Goal: Task Accomplishment & Management: Manage account settings

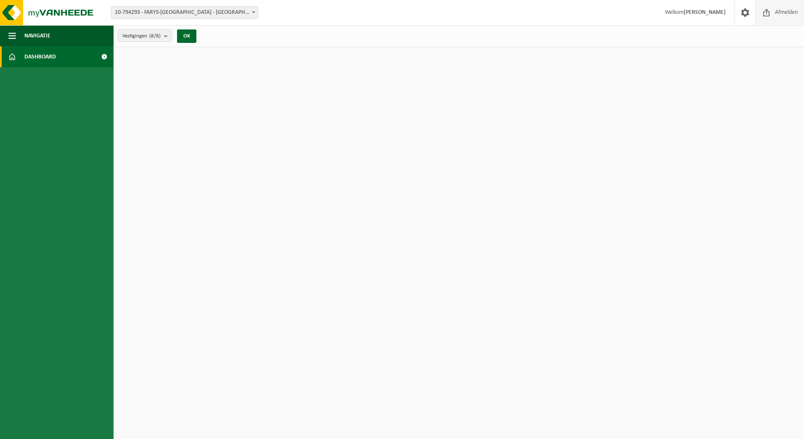
click at [784, 16] on span "Afmelden" at bounding box center [786, 12] width 27 height 25
click at [784, 14] on span "Afmelden" at bounding box center [786, 12] width 27 height 25
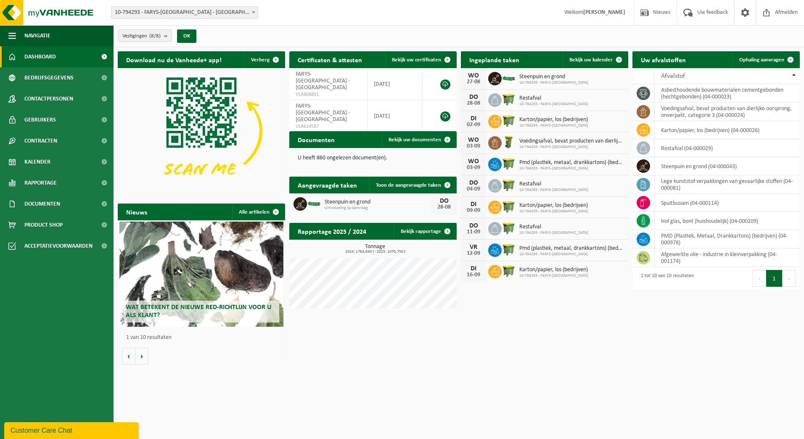
drag, startPoint x: 732, startPoint y: 0, endPoint x: 327, endPoint y: 19, distance: 406.2
click at [327, 19] on div "Vestiging: 10-794293 - FARYS-ASSE - ASSE 10-806508 - FARYS-WERF BAARDEGEM-DORP …" at bounding box center [402, 13] width 804 height 26
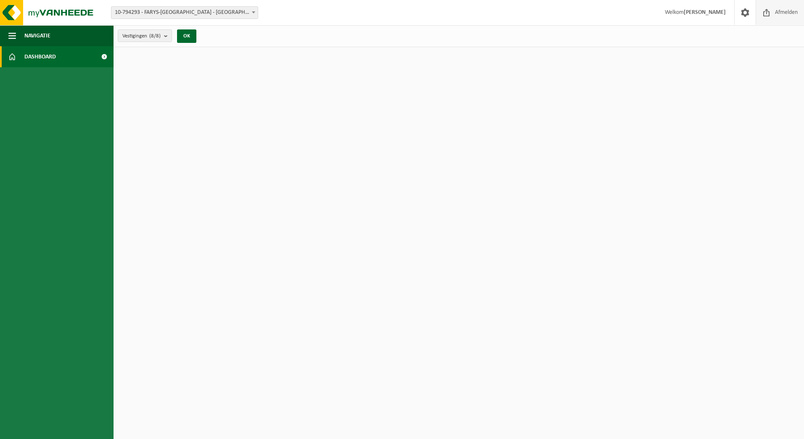
click at [791, 10] on span "Afmelden" at bounding box center [786, 12] width 27 height 25
